Goal: Find specific page/section: Find specific page/section

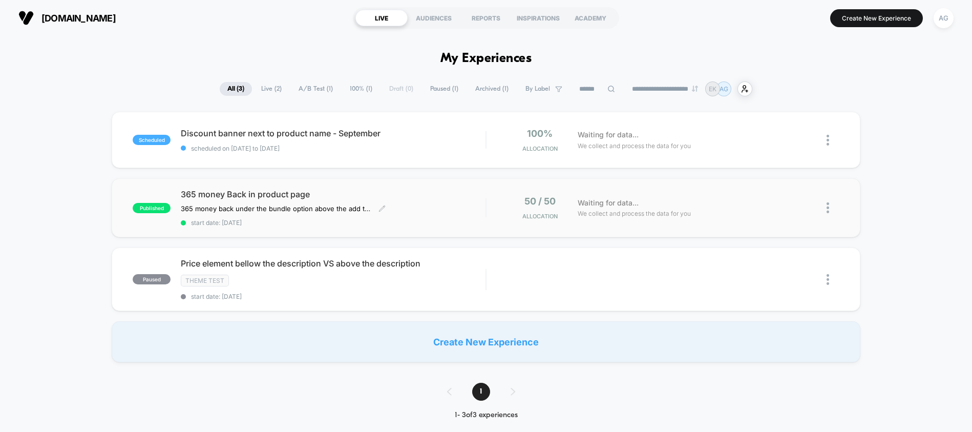
click at [292, 198] on span "365 money Back in product page" at bounding box center [333, 194] width 305 height 10
